Goal: Information Seeking & Learning: Learn about a topic

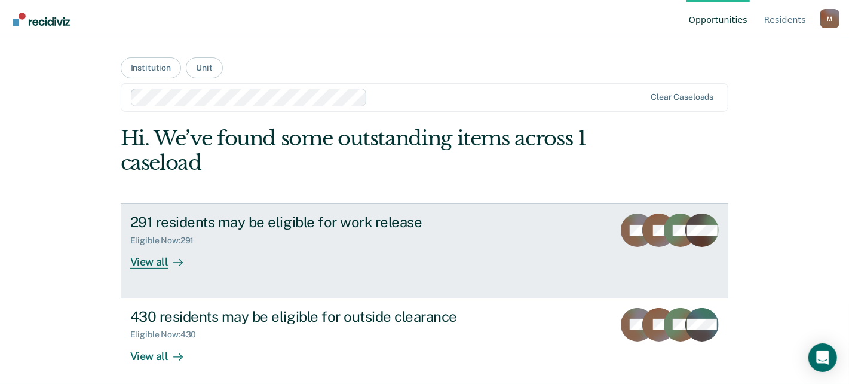
scroll to position [7, 0]
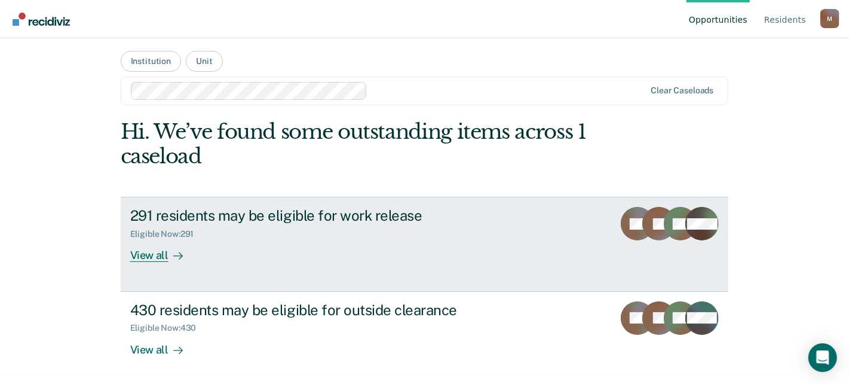
click at [290, 254] on div "291 residents may be eligible for work release Eligible Now : 291 View all" at bounding box center [354, 234] width 448 height 55
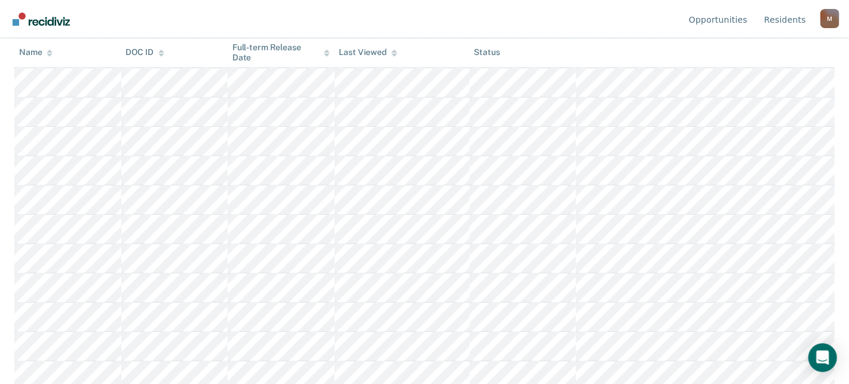
scroll to position [7407, 0]
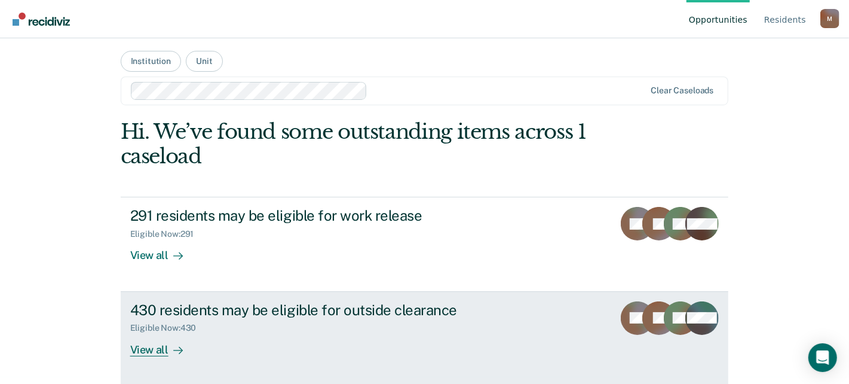
click at [262, 308] on div "430 residents may be eligible for outside clearance" at bounding box center [339, 309] width 419 height 17
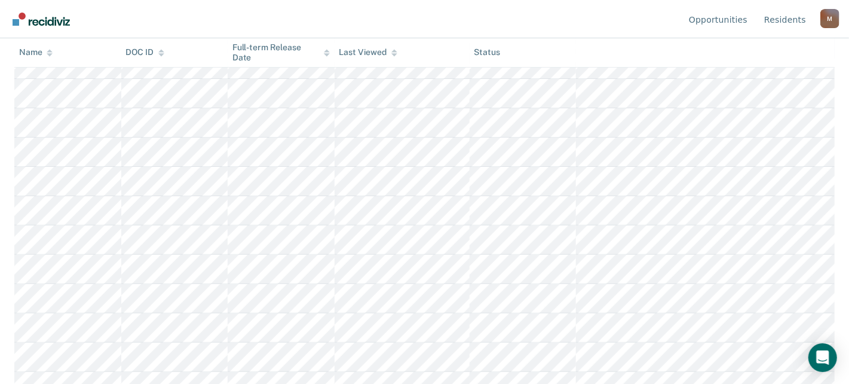
scroll to position [11162, 0]
